Goal: Task Accomplishment & Management: Manage account settings

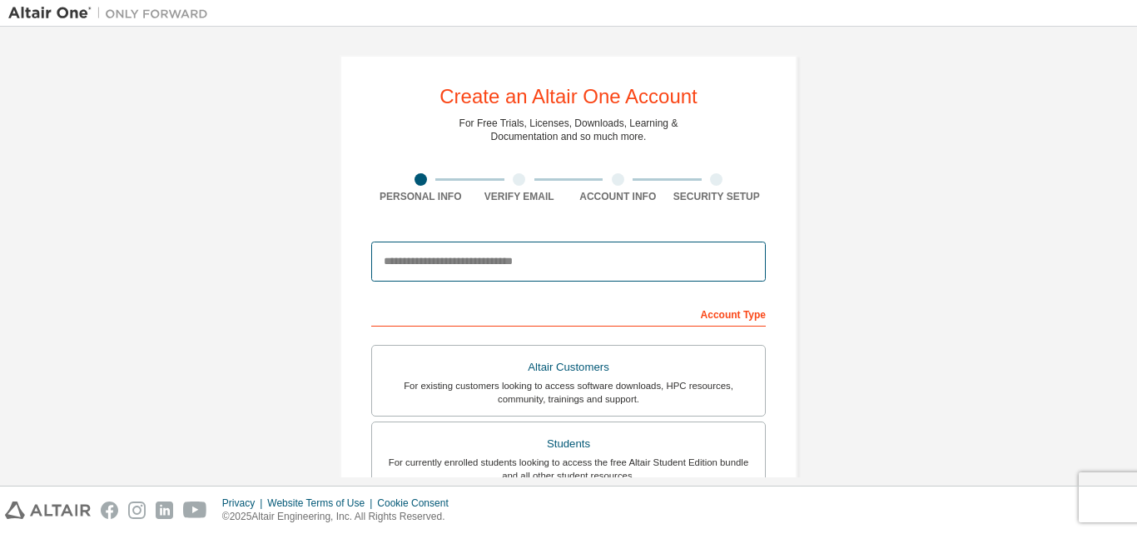
click at [527, 261] on input "email" at bounding box center [568, 261] width 395 height 40
type input "**********"
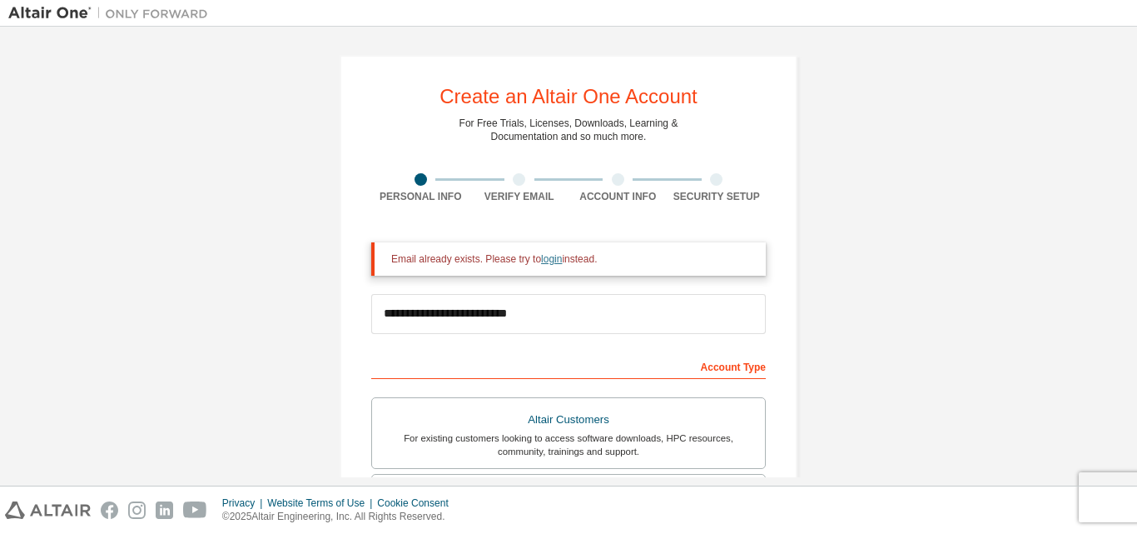
click at [544, 260] on link "login" at bounding box center [551, 259] width 21 height 12
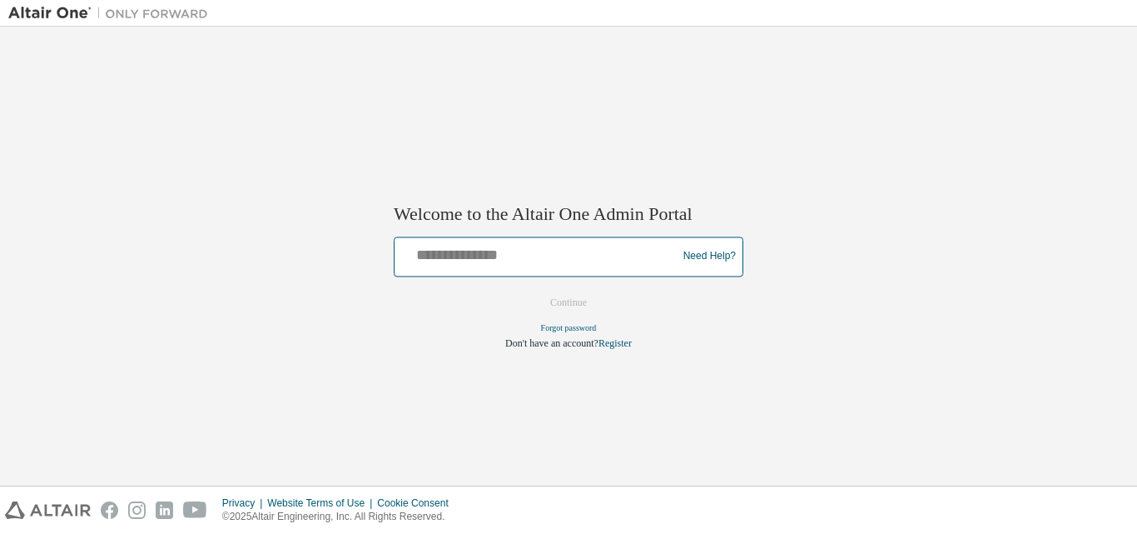
click at [594, 259] on input "text" at bounding box center [538, 253] width 274 height 24
type input "**********"
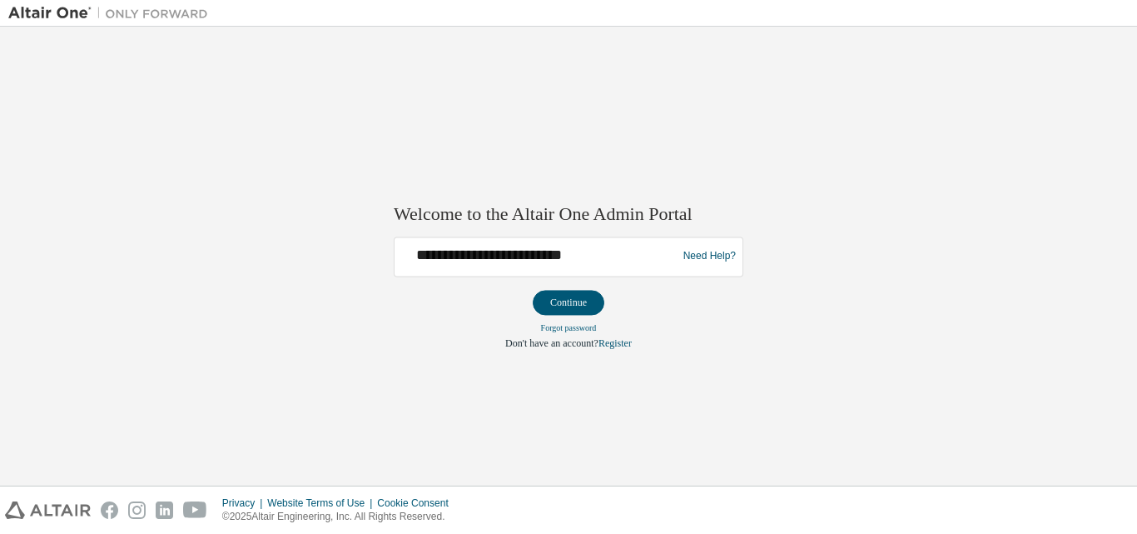
click at [576, 305] on button "Continue" at bounding box center [569, 302] width 72 height 25
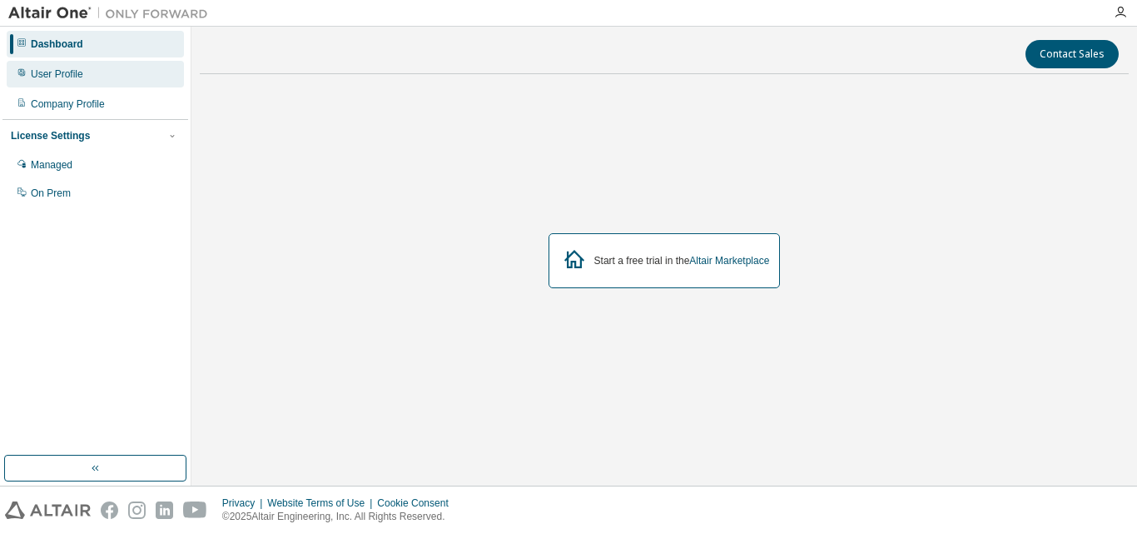
click at [72, 77] on div "User Profile" at bounding box center [57, 73] width 52 height 13
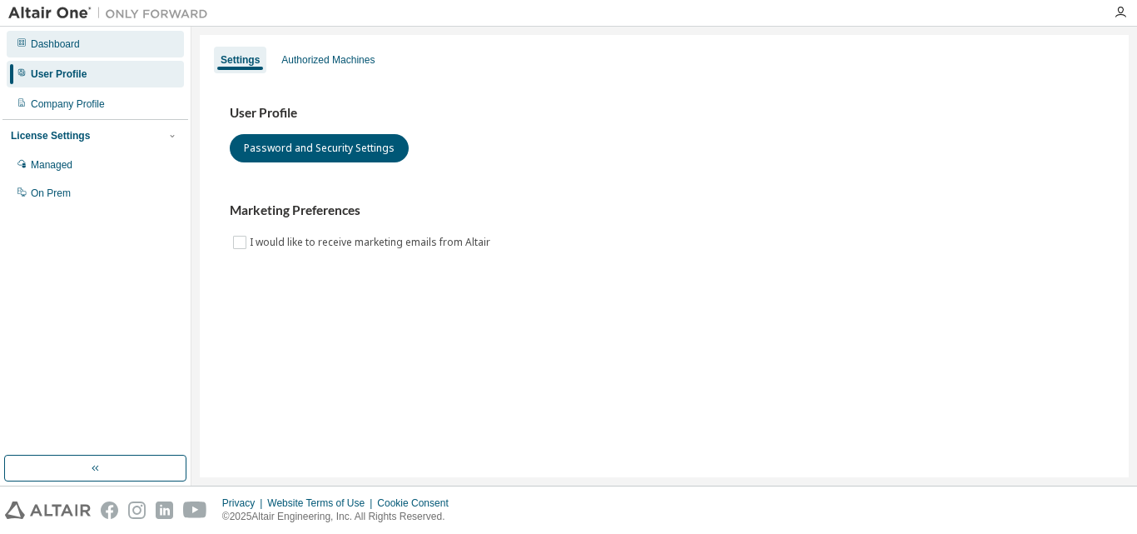
click at [67, 48] on div "Dashboard" at bounding box center [55, 43] width 49 height 13
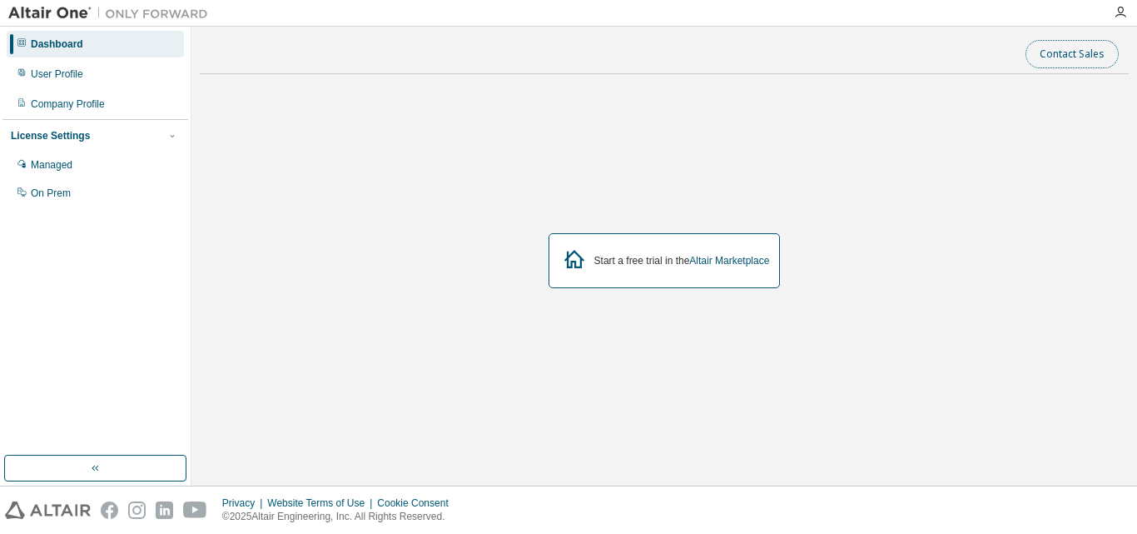
click at [1087, 53] on button "Contact Sales" at bounding box center [1072, 54] width 93 height 28
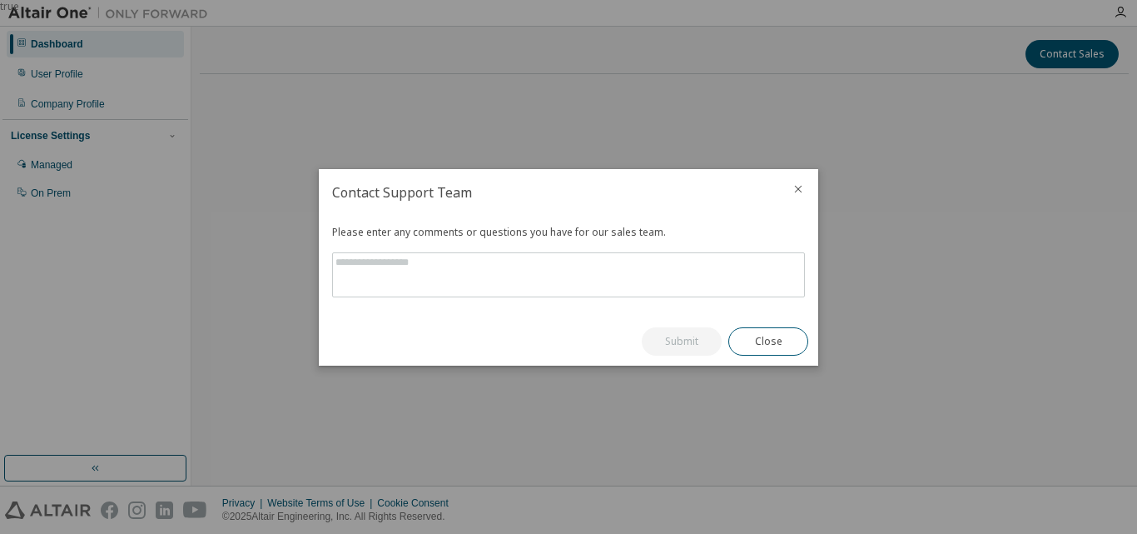
click at [798, 195] on icon "close" at bounding box center [798, 188] width 13 height 13
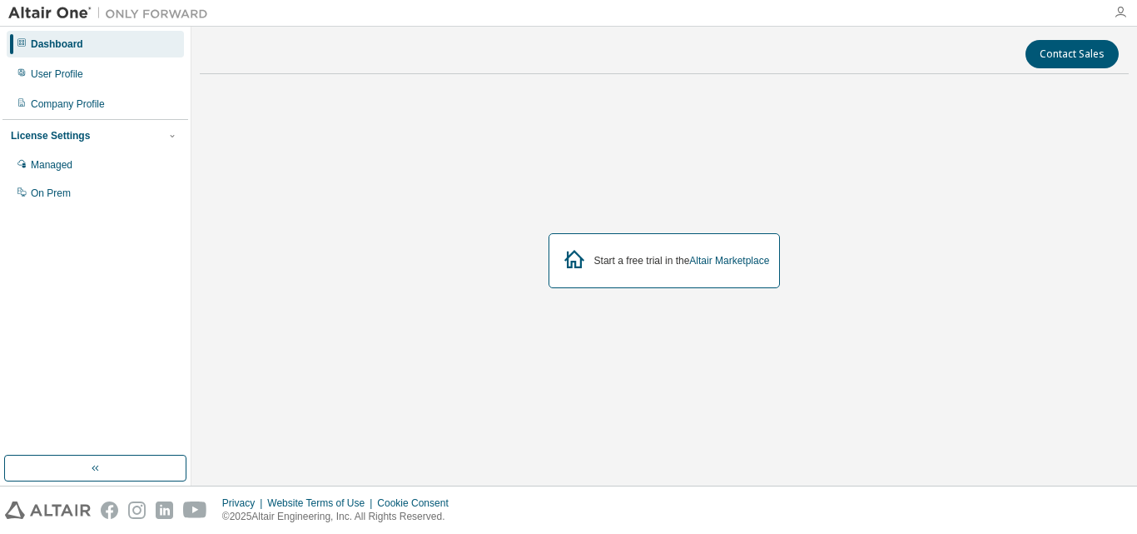
click at [1120, 12] on icon "button" at bounding box center [1120, 12] width 13 height 13
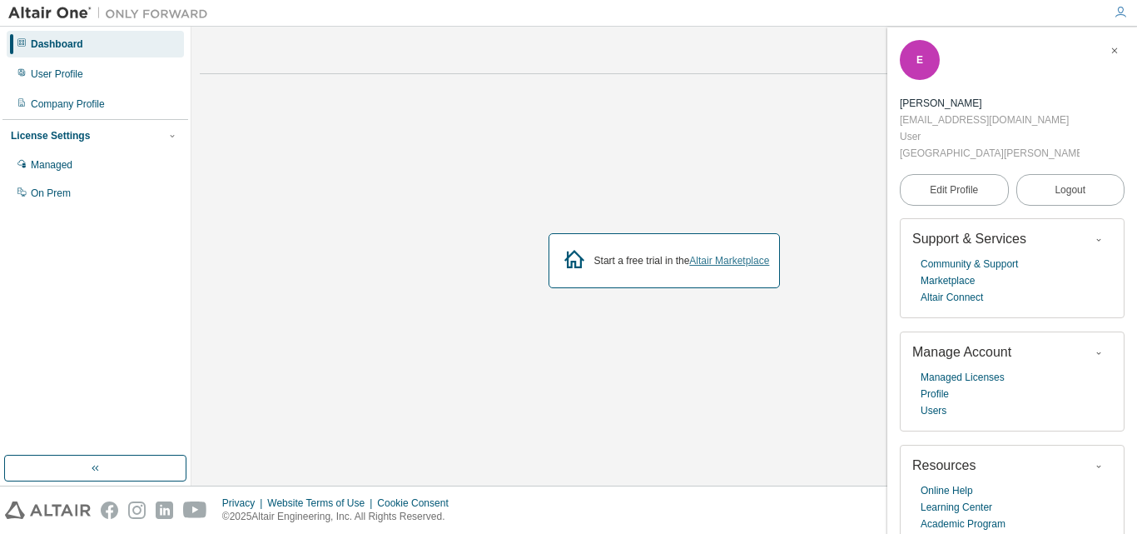
click at [721, 261] on link "Altair Marketplace" at bounding box center [729, 261] width 80 height 12
